Goal: Find specific page/section: Find specific page/section

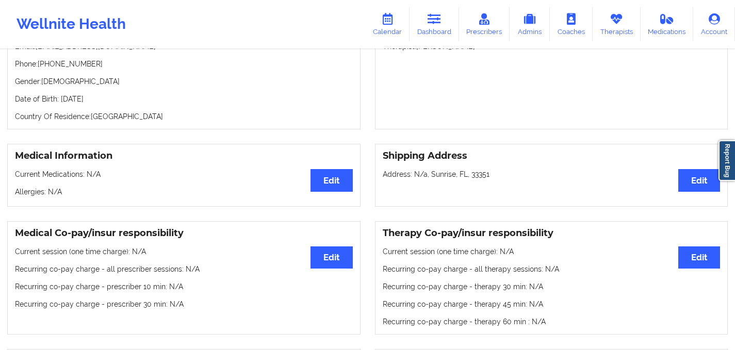
scroll to position [59, 0]
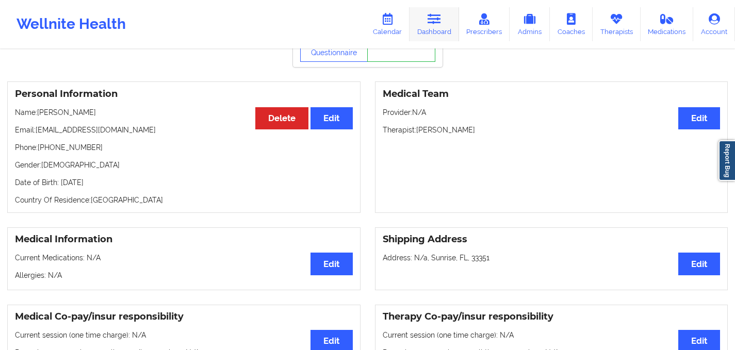
click at [445, 19] on link "Dashboard" at bounding box center [435, 24] width 50 height 34
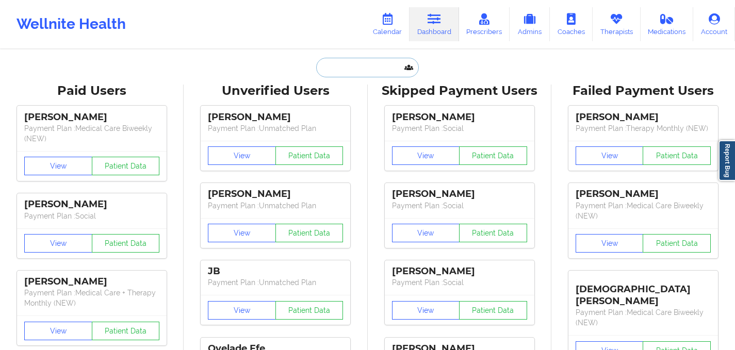
click at [360, 64] on input "text" at bounding box center [367, 68] width 102 height 20
click at [391, 20] on icon at bounding box center [387, 18] width 13 height 11
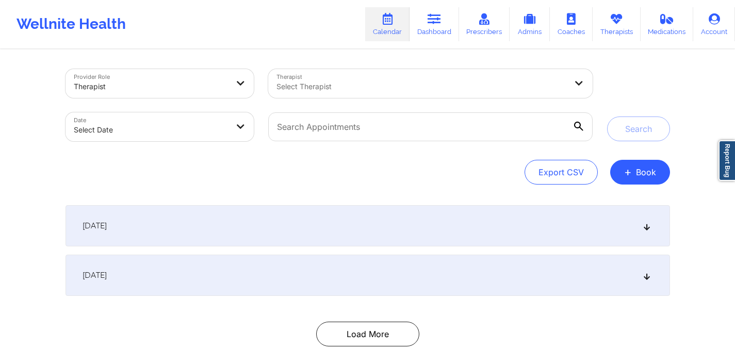
click at [348, 90] on div at bounding box center [422, 86] width 290 height 12
type input "osher"
click at [408, 60] on div "Provider Role Therapist Therapist Use Up and Down to choose options, press Ente…" at bounding box center [367, 212] width 619 height 322
click at [434, 18] on icon at bounding box center [434, 18] width 13 height 11
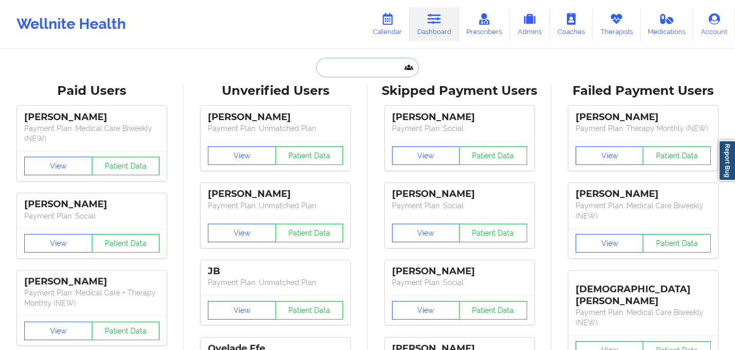
click at [342, 71] on input "text" at bounding box center [367, 68] width 102 height 20
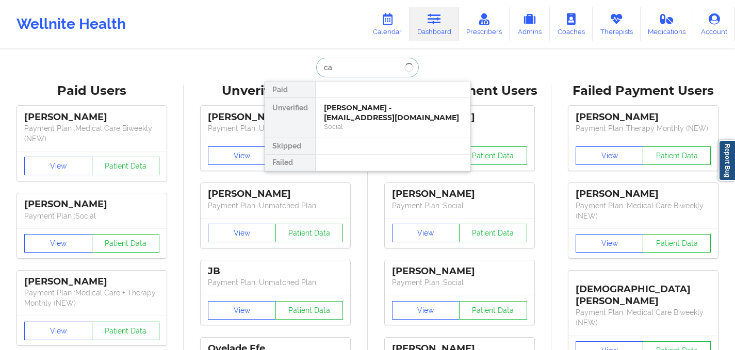
type input "c"
type input "asja"
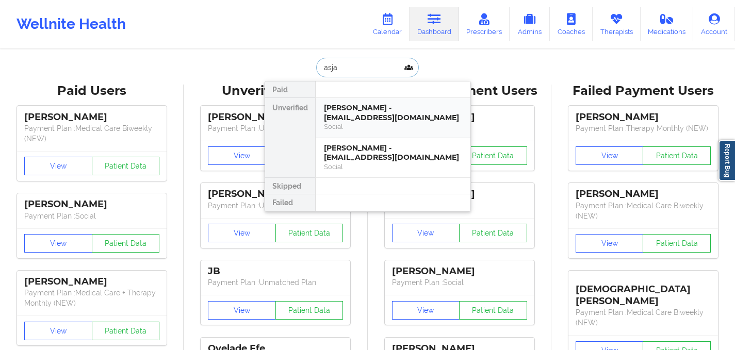
click at [373, 107] on div "[PERSON_NAME] - [EMAIL_ADDRESS][DOMAIN_NAME]" at bounding box center [393, 112] width 138 height 19
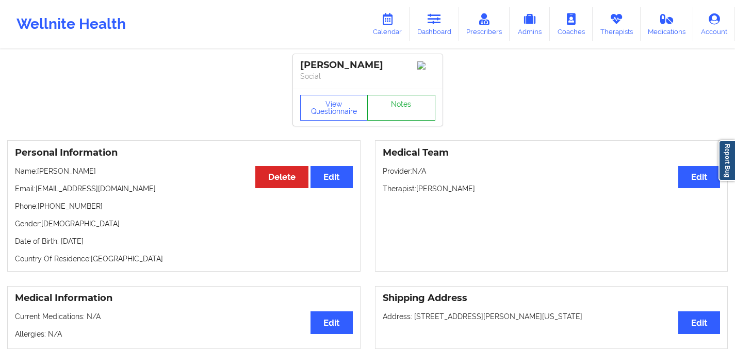
click at [408, 109] on link "Notes" at bounding box center [401, 108] width 68 height 26
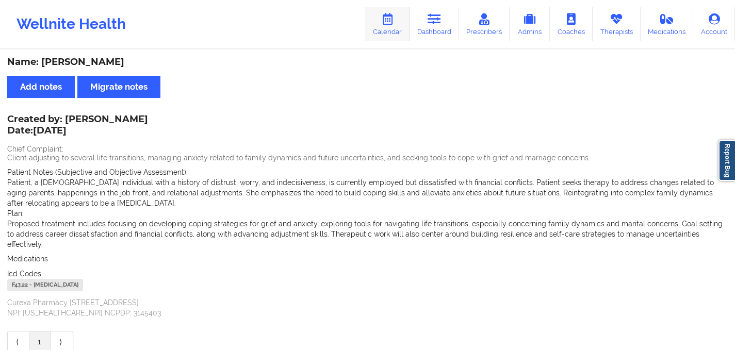
click at [432, 18] on icon at bounding box center [434, 18] width 13 height 11
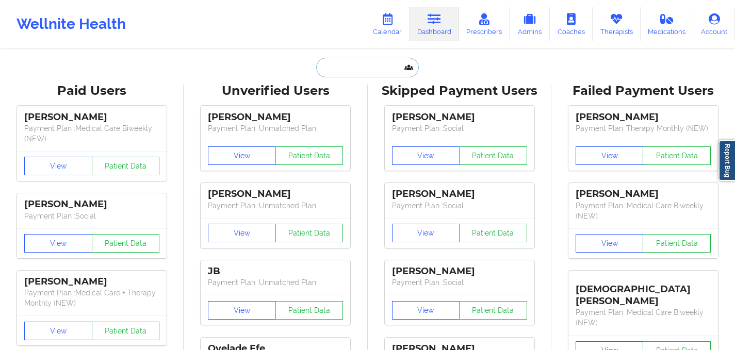
click at [355, 68] on input "text" at bounding box center [367, 68] width 102 height 20
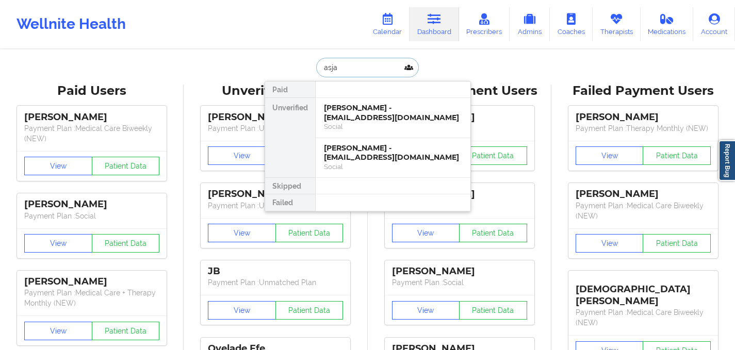
type input "asja"
click at [396, 160] on div "[PERSON_NAME] - [EMAIL_ADDRESS][DOMAIN_NAME]" at bounding box center [393, 152] width 138 height 19
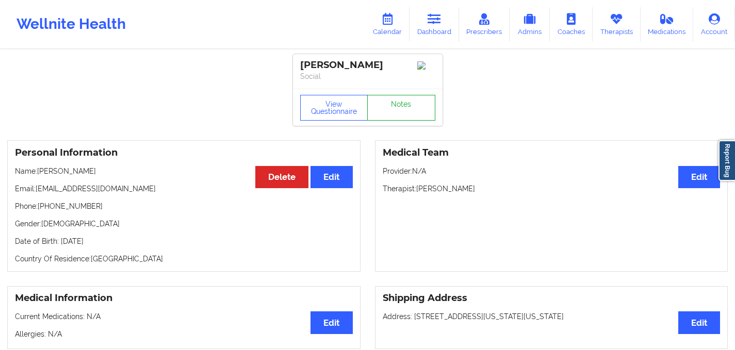
click at [396, 104] on link "Notes" at bounding box center [401, 108] width 68 height 26
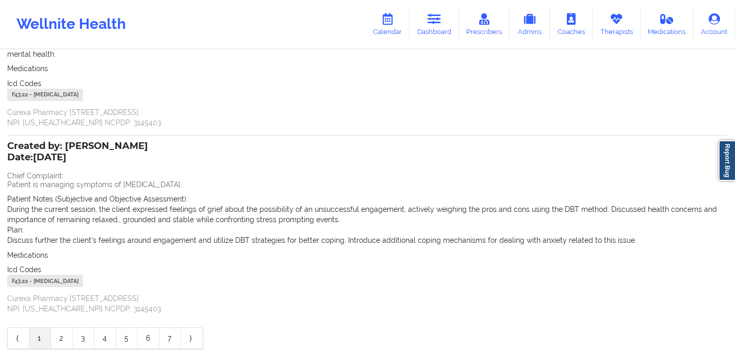
scroll to position [218, 0]
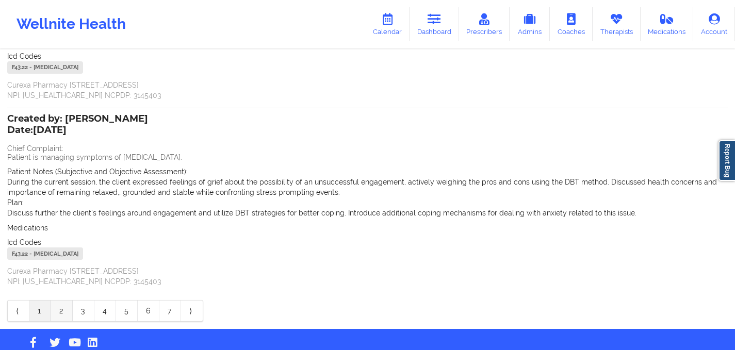
click at [61, 301] on link "2" at bounding box center [62, 311] width 22 height 21
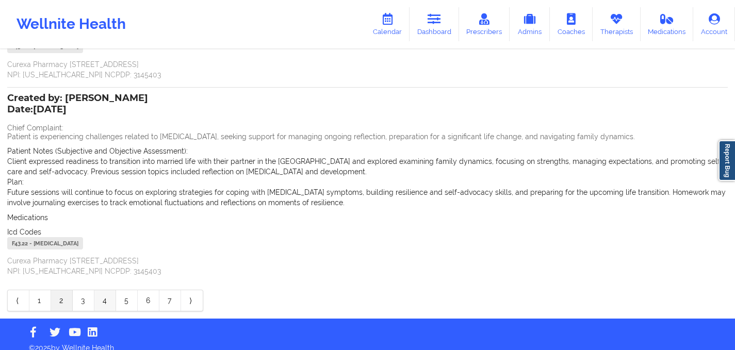
click at [106, 303] on link "4" at bounding box center [105, 300] width 22 height 21
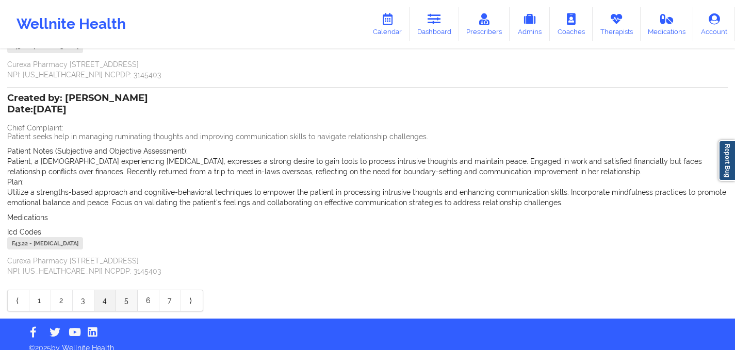
click at [123, 303] on link "5" at bounding box center [127, 300] width 22 height 21
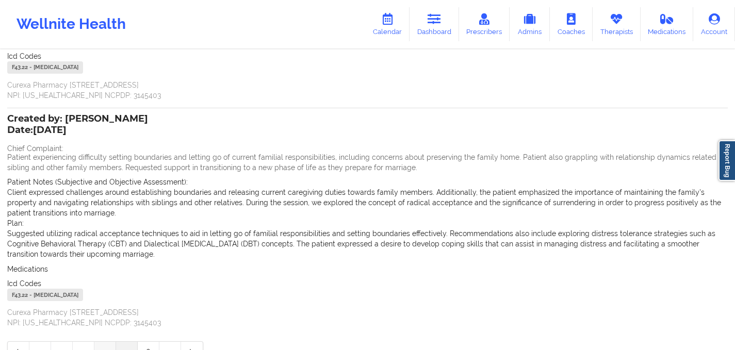
click at [114, 343] on link "4" at bounding box center [105, 352] width 22 height 21
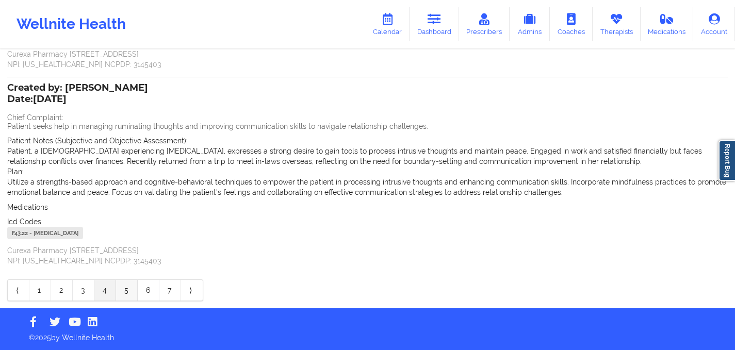
click at [126, 286] on link "5" at bounding box center [127, 290] width 22 height 21
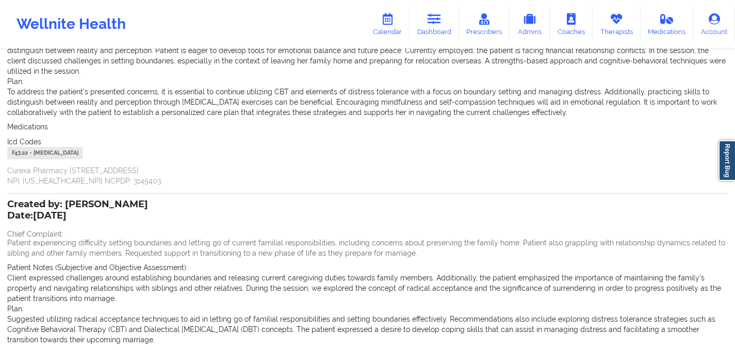
scroll to position [290, 0]
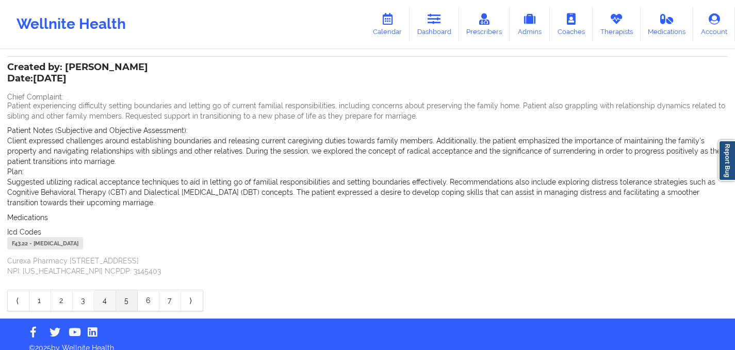
click at [112, 292] on link "4" at bounding box center [105, 300] width 22 height 21
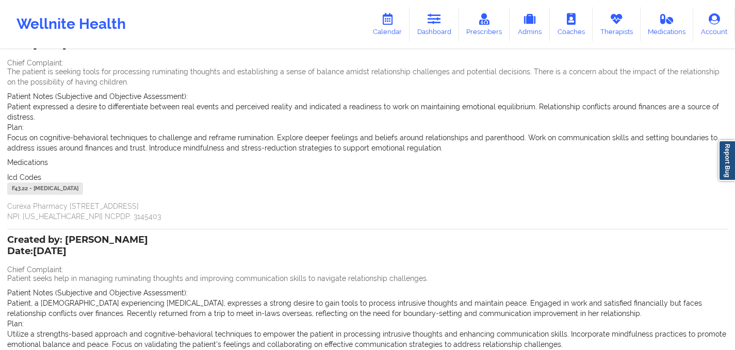
scroll to position [238, 0]
